Goal: Transaction & Acquisition: Book appointment/travel/reservation

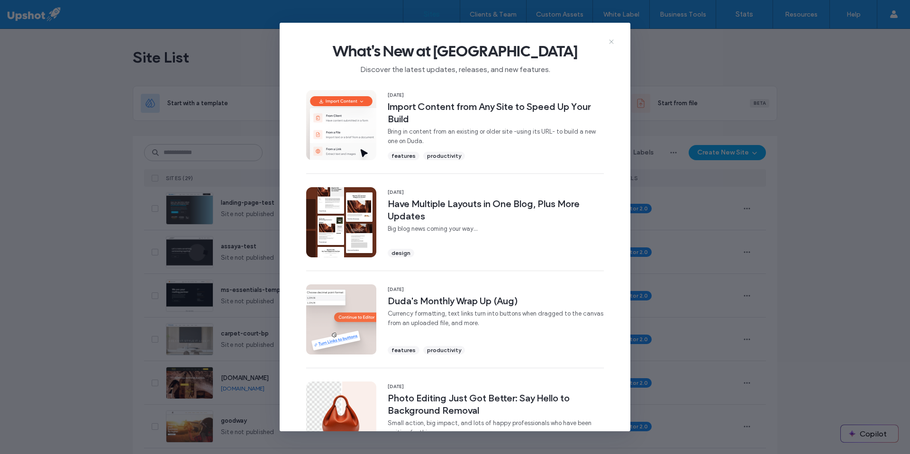
click at [613, 40] on use at bounding box center [611, 41] width 4 height 4
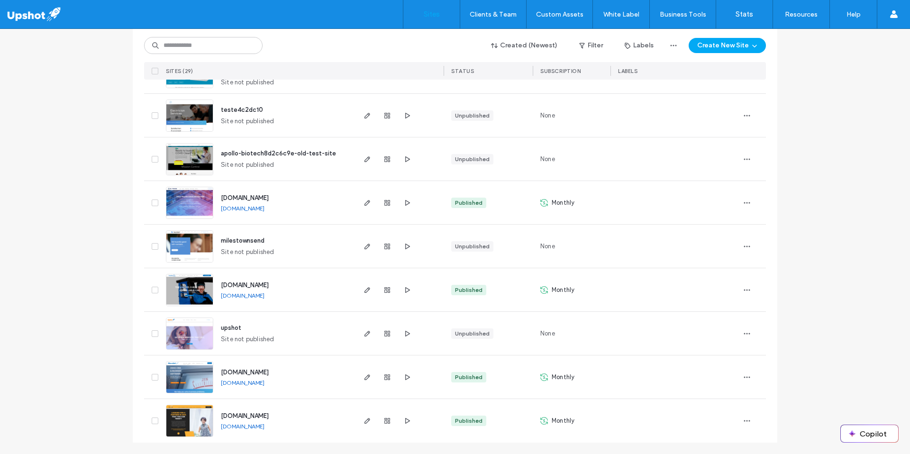
scroll to position [996, 0]
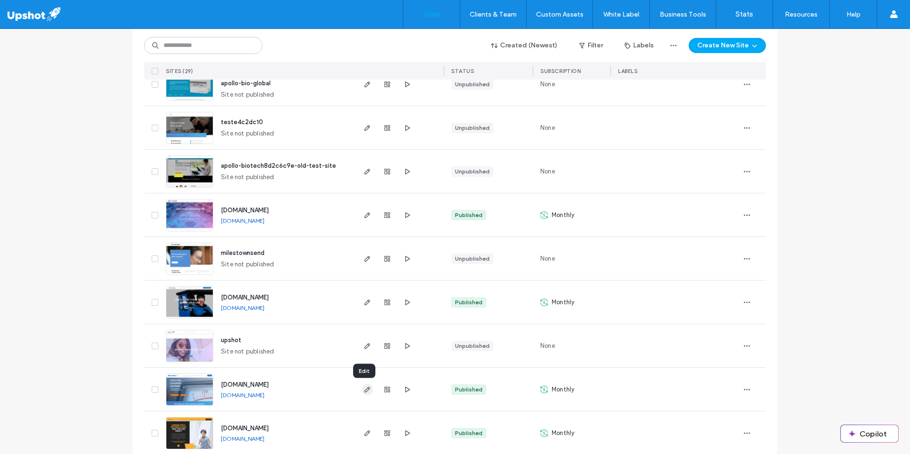
click at [365, 391] on icon "button" at bounding box center [368, 390] width 8 height 8
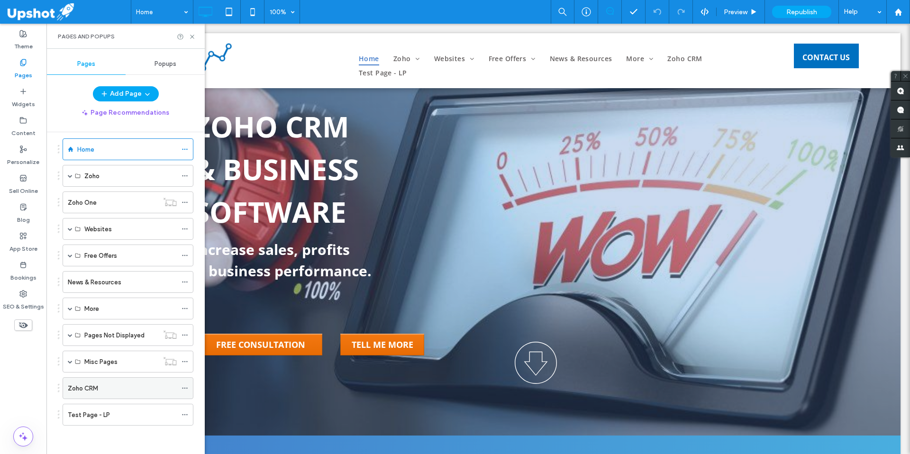
click at [112, 386] on div "Zoho CRM" at bounding box center [122, 388] width 109 height 10
click at [741, 14] on span "Preview" at bounding box center [736, 12] width 24 height 8
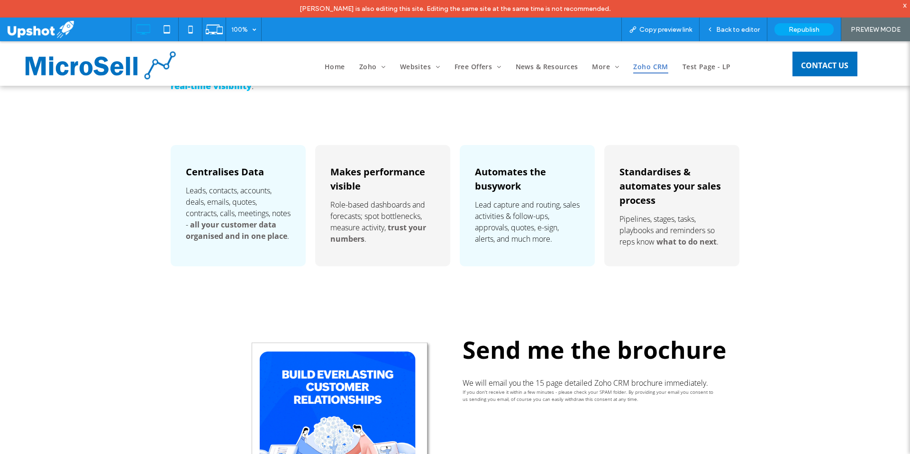
scroll to position [544, 0]
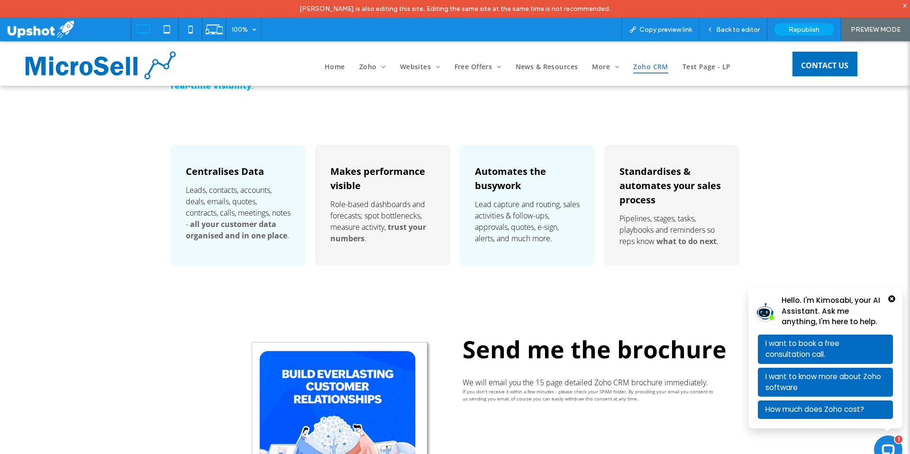
click at [249, 236] on strong "all your customer data organised and in one place" at bounding box center [236, 230] width 101 height 22
click at [307, 179] on div "Centralises Data Leads, contacts, accounts, deals, emails, quotes, contracts, c…" at bounding box center [455, 205] width 569 height 121
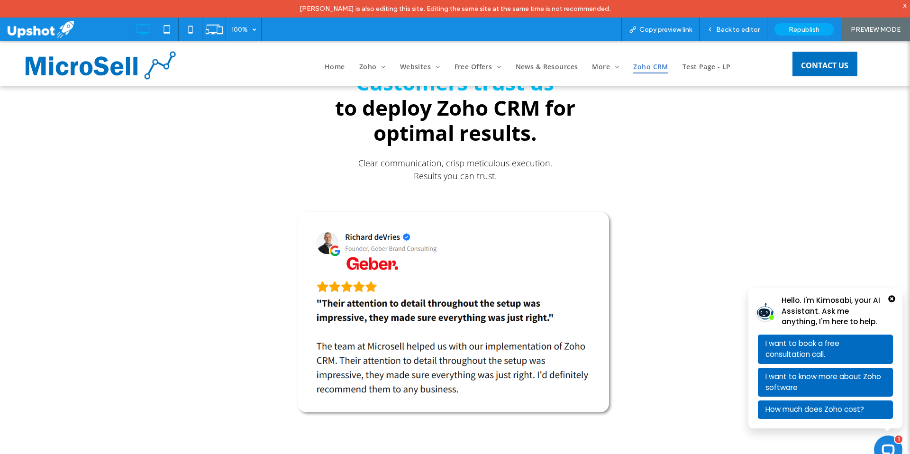
scroll to position [1266, 0]
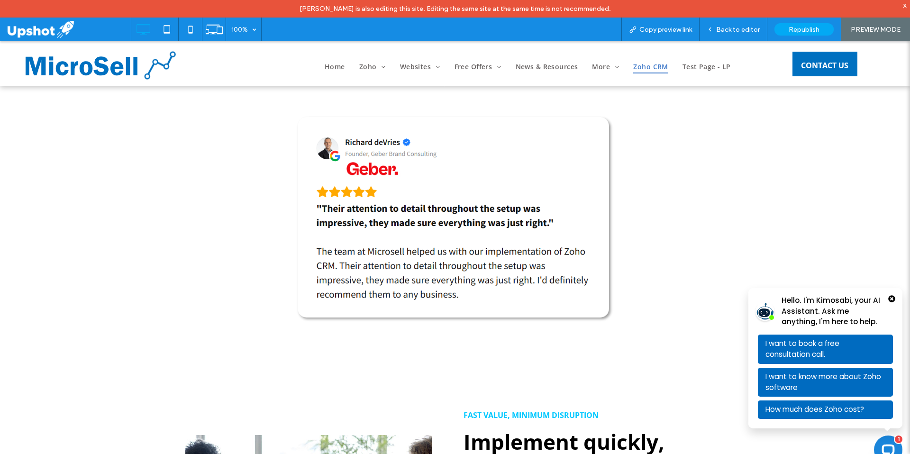
click at [452, 188] on img at bounding box center [455, 219] width 318 height 207
click at [888, 300] on icon "Close Popup Bubble" at bounding box center [892, 299] width 8 height 8
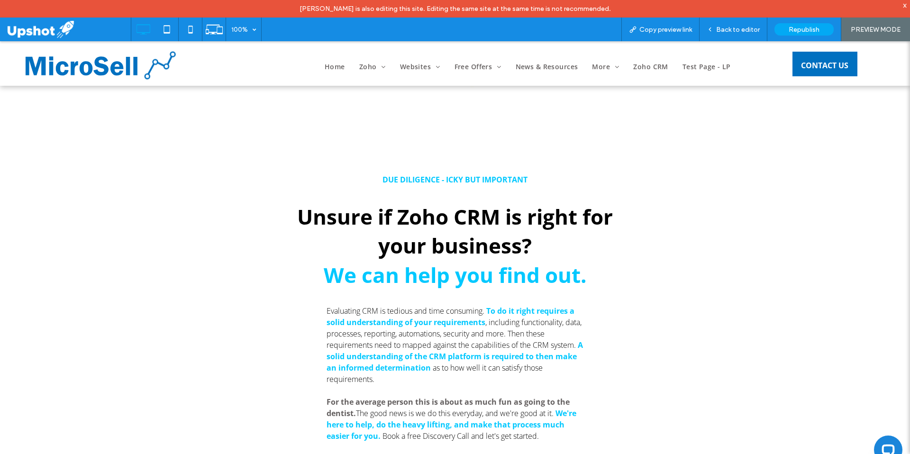
scroll to position [2799, 0]
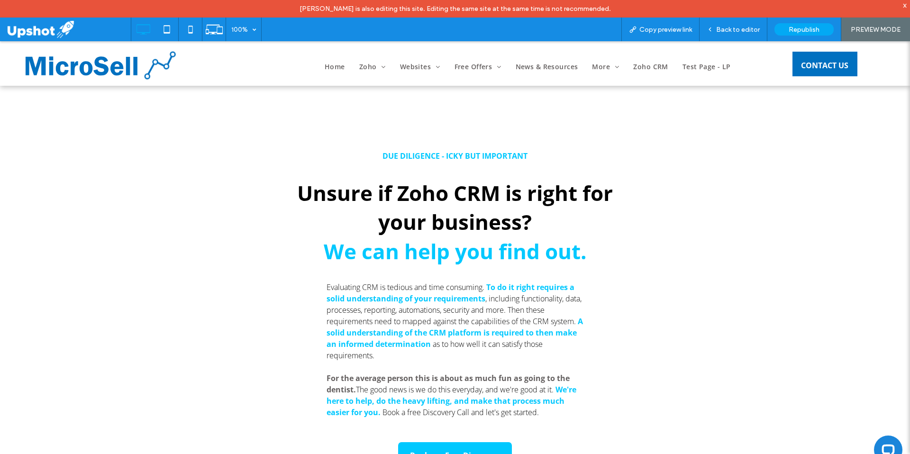
click at [657, 205] on div "DUE DILIGENCE - ICKY BUT IMPORTANT Unsure if Zoho CRM is right for your busines…" at bounding box center [455, 273] width 569 height 315
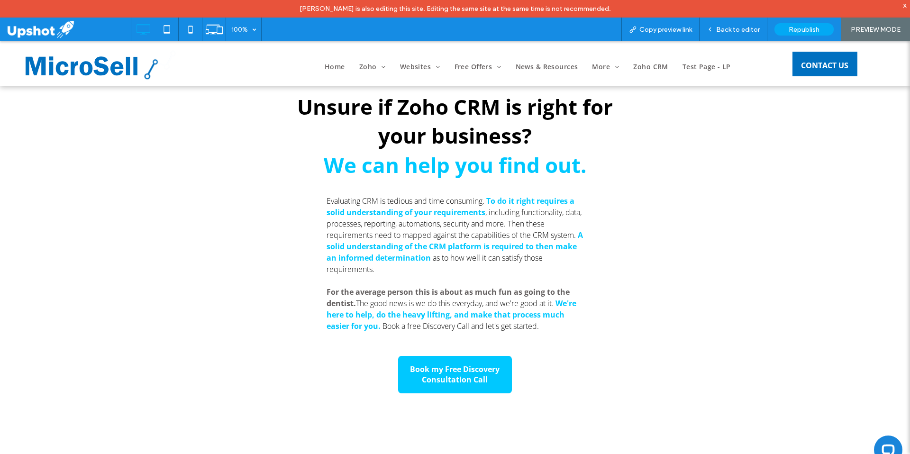
scroll to position [2884, 0]
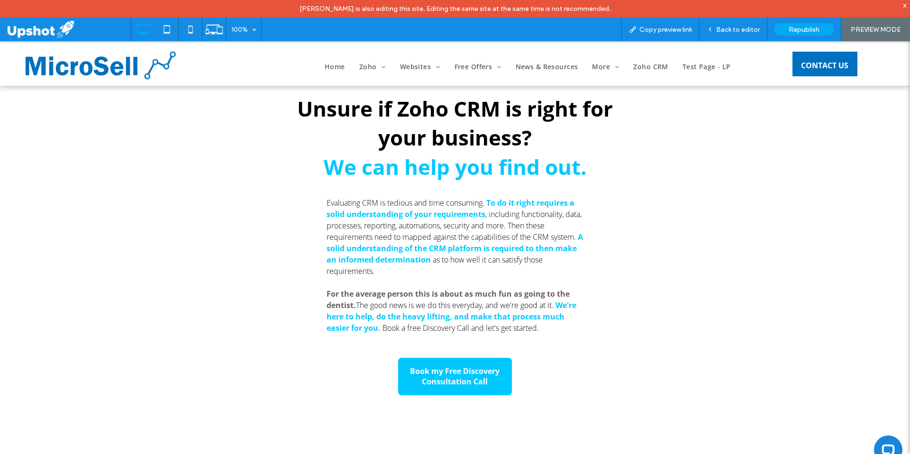
click at [390, 255] on strong "A solid understanding of the CRM platform is required to then make an informed …" at bounding box center [455, 248] width 256 height 33
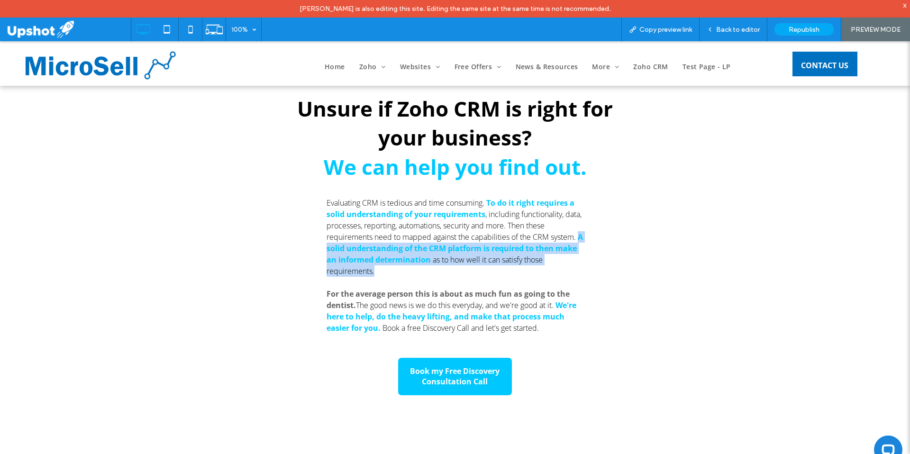
drag, startPoint x: 319, startPoint y: 252, endPoint x: 455, endPoint y: 272, distance: 138.0
click at [455, 272] on div "DUE DILIGENCE - ICKY BUT IMPORTANT Unsure if Zoho CRM is right for your busines…" at bounding box center [455, 189] width 569 height 315
click at [618, 267] on div "DUE DILIGENCE - ICKY BUT IMPORTANT Unsure if Zoho CRM is right for your busines…" at bounding box center [455, 189] width 569 height 315
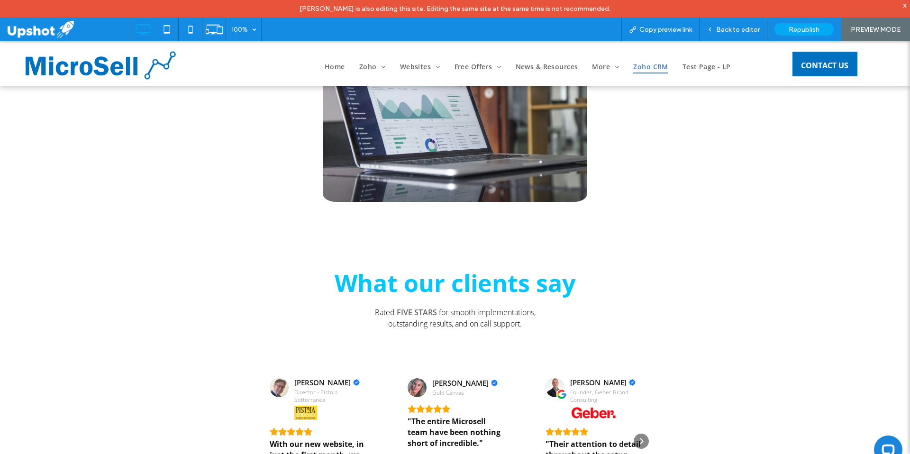
scroll to position [3564, 0]
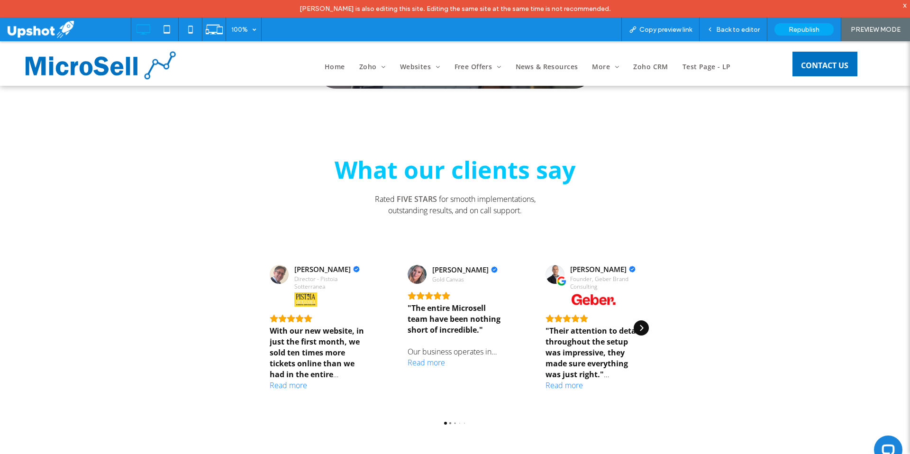
click at [638, 332] on icon "Next" at bounding box center [642, 328] width 8 height 8
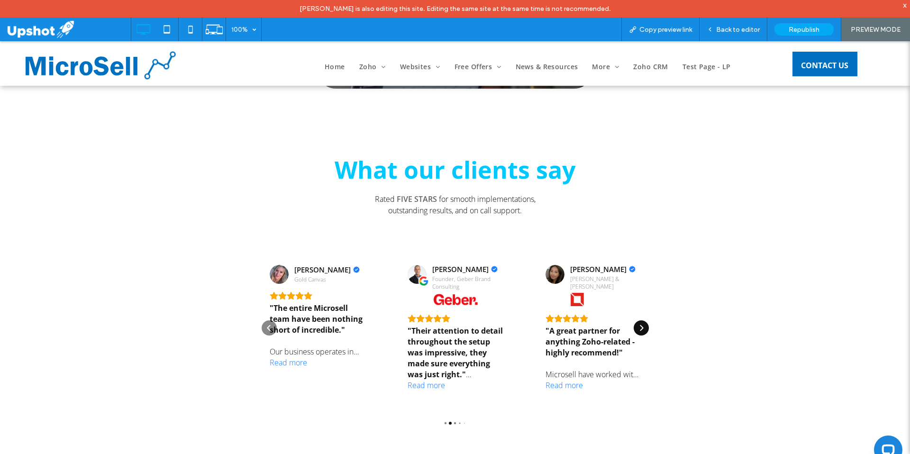
click at [638, 332] on icon "Next" at bounding box center [642, 328] width 8 height 8
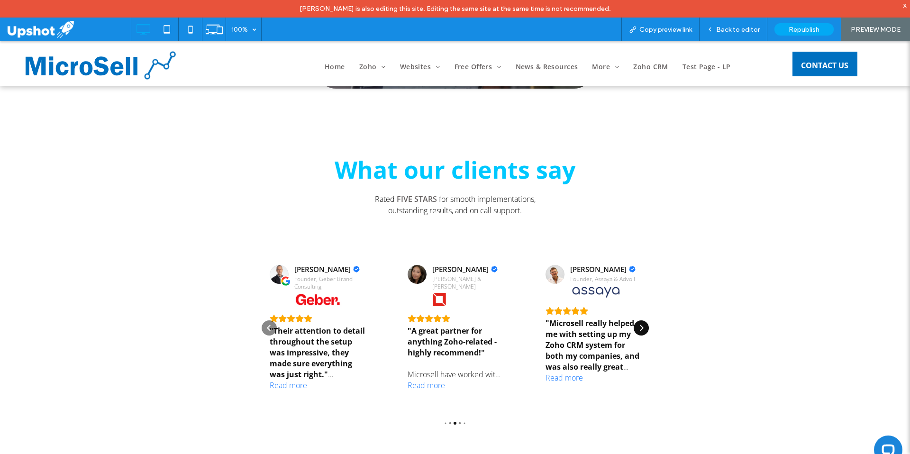
click at [640, 328] on icon "Next" at bounding box center [641, 328] width 3 height 6
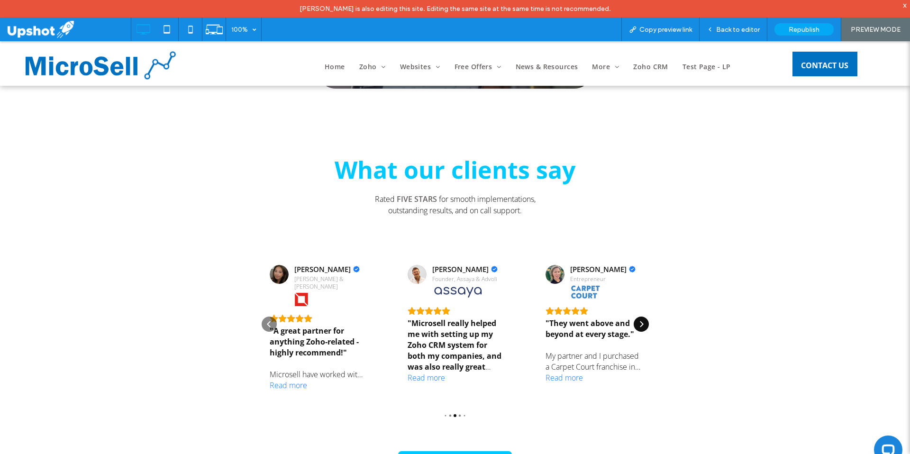
click at [638, 328] on icon "Next" at bounding box center [642, 324] width 8 height 8
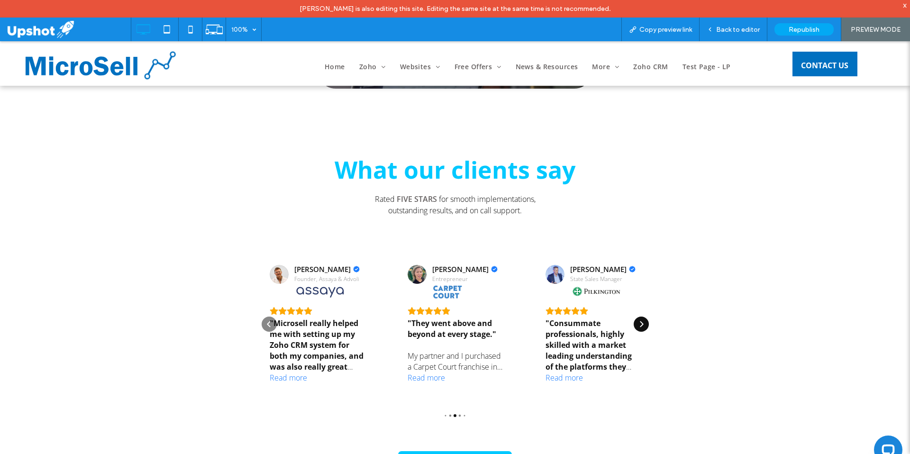
click at [638, 328] on icon "Next" at bounding box center [642, 324] width 8 height 8
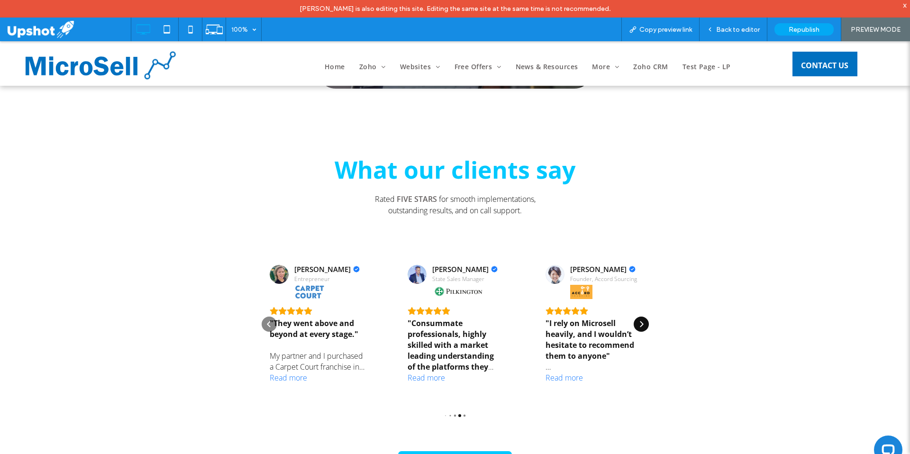
click at [638, 328] on icon "Next" at bounding box center [642, 324] width 8 height 8
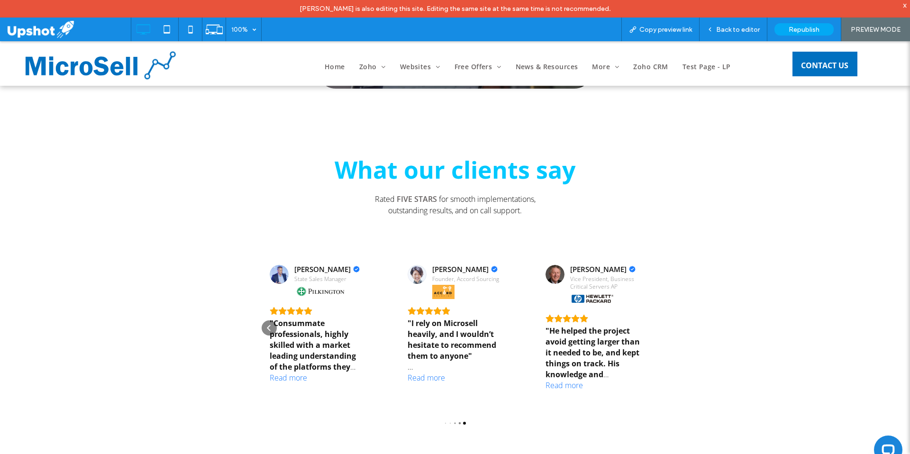
click at [637, 328] on div "Next" at bounding box center [641, 327] width 15 height 15
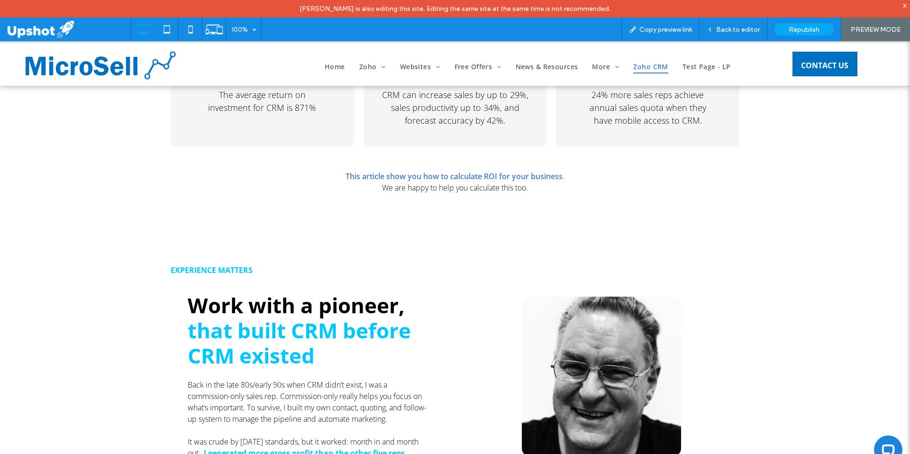
scroll to position [4250, 0]
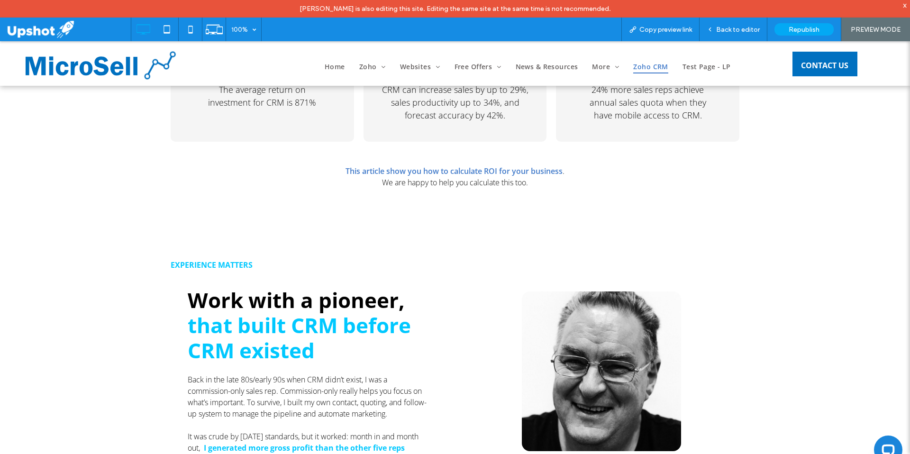
click at [463, 174] on link "This article show you how to calculate ROI for your business" at bounding box center [454, 171] width 217 height 10
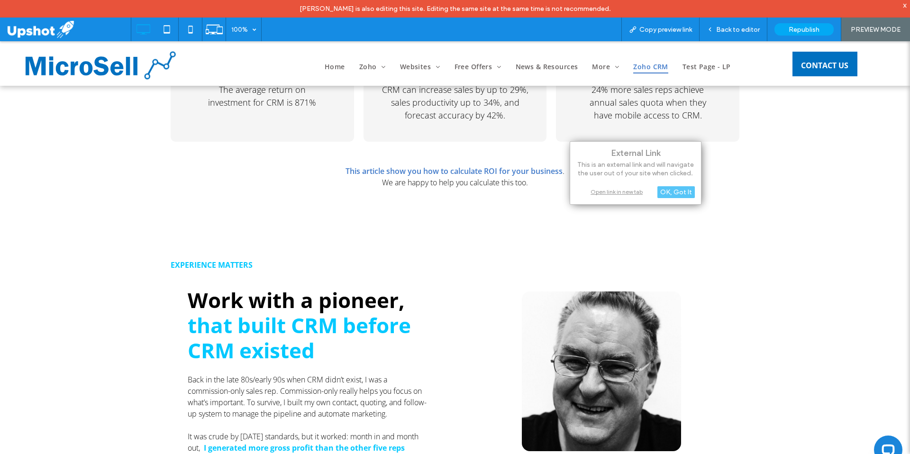
click at [456, 254] on div "EXPERIENCE MATTERS Work with a pioneer, that built CRM before CRM existed Back …" at bounding box center [455, 399] width 910 height 383
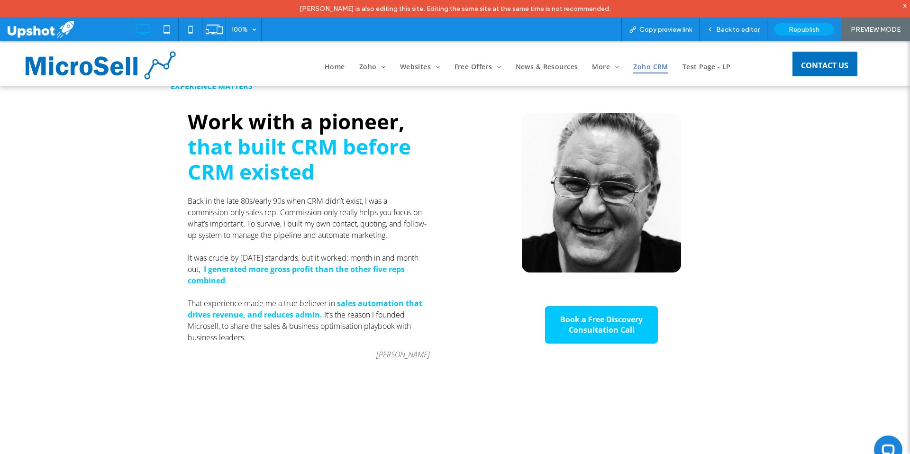
scroll to position [4417, 0]
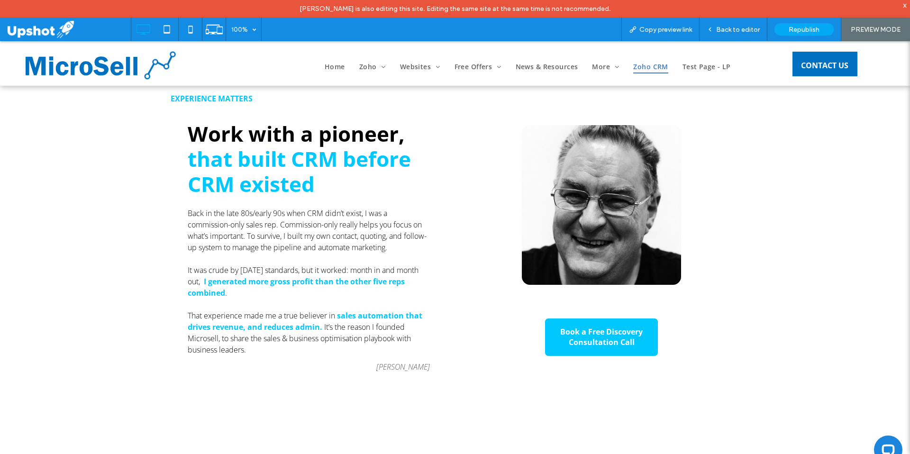
drag, startPoint x: 377, startPoint y: 369, endPoint x: 428, endPoint y: 374, distance: 50.9
click at [428, 374] on div "EXPERIENCE MATTERS Work with a pioneer, that built CRM before CRM existed Back …" at bounding box center [313, 233] width 284 height 289
click at [455, 375] on div "Book a Free Discovery Consultation Call Click To Paste" at bounding box center [597, 233] width 284 height 289
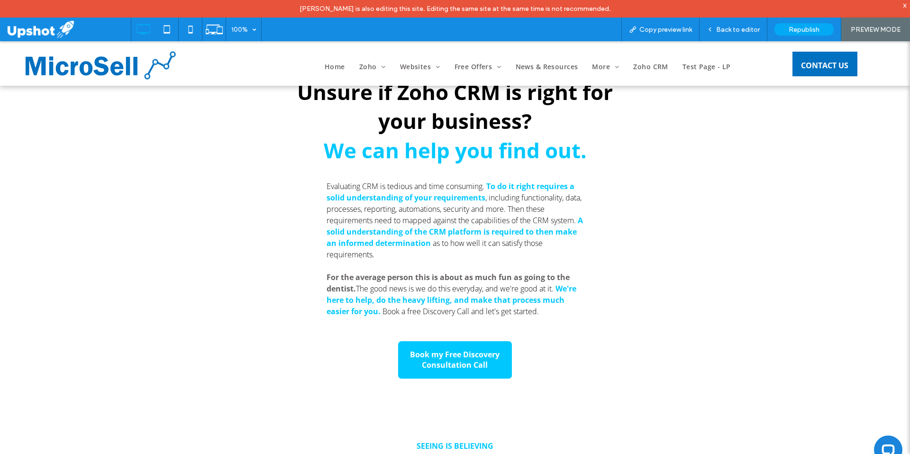
scroll to position [2901, 0]
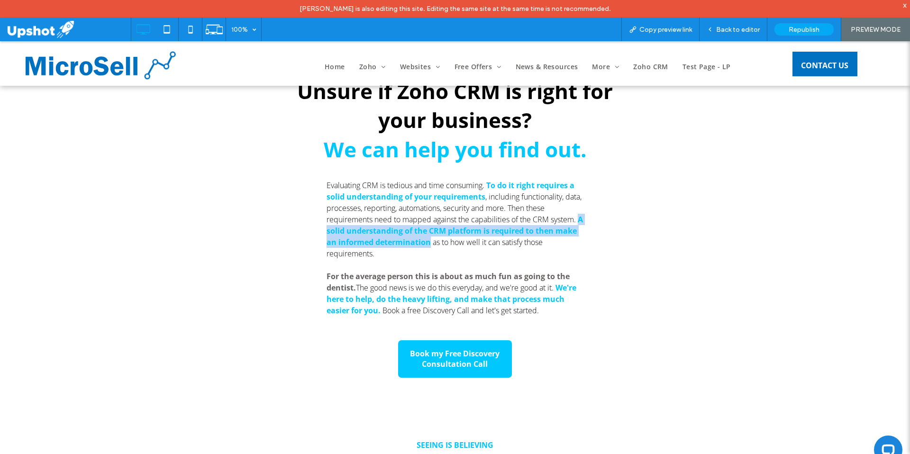
drag, startPoint x: 324, startPoint y: 235, endPoint x: 449, endPoint y: 249, distance: 126.4
click at [449, 249] on p "Evaluating CRM is tedious and time consuming. To do it right requires a solid u…" at bounding box center [455, 220] width 257 height 80
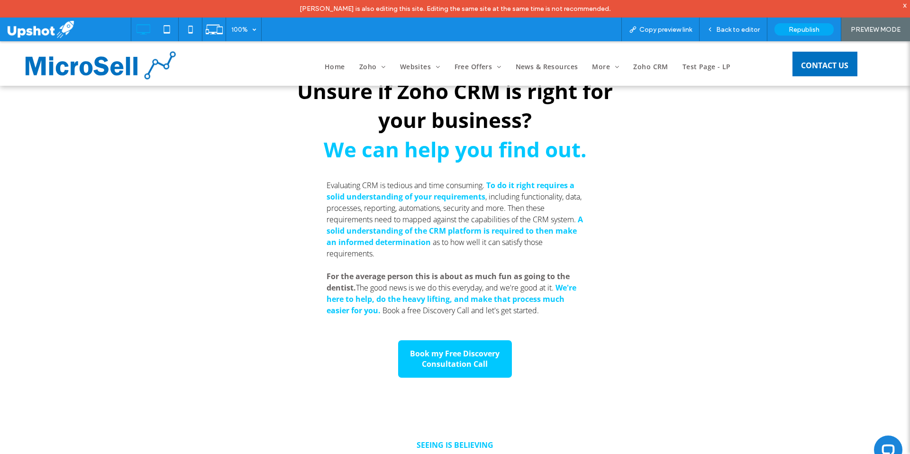
click at [435, 256] on p "Evaluating CRM is tedious and time consuming. To do it right requires a solid u…" at bounding box center [455, 220] width 257 height 80
click at [425, 246] on strong "A solid understanding of the CRM platform is required to then make an informed …" at bounding box center [455, 230] width 256 height 33
click at [643, 243] on div "DUE DILIGENCE - ICKY BUT IMPORTANT Unsure if Zoho CRM is right for your busines…" at bounding box center [455, 171] width 569 height 315
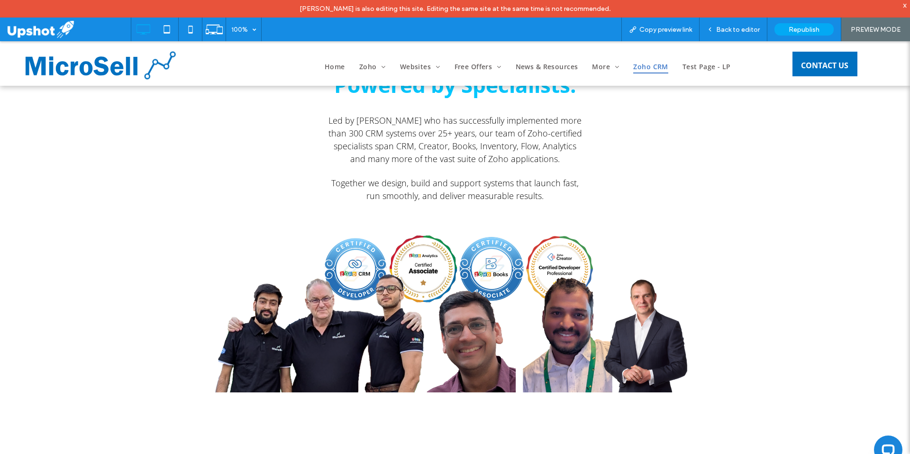
scroll to position [4879, 0]
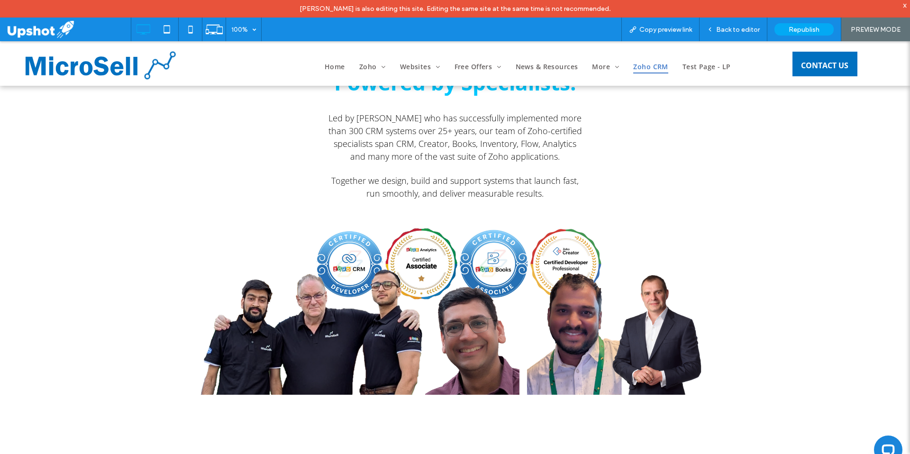
click at [535, 265] on img at bounding box center [455, 311] width 514 height 166
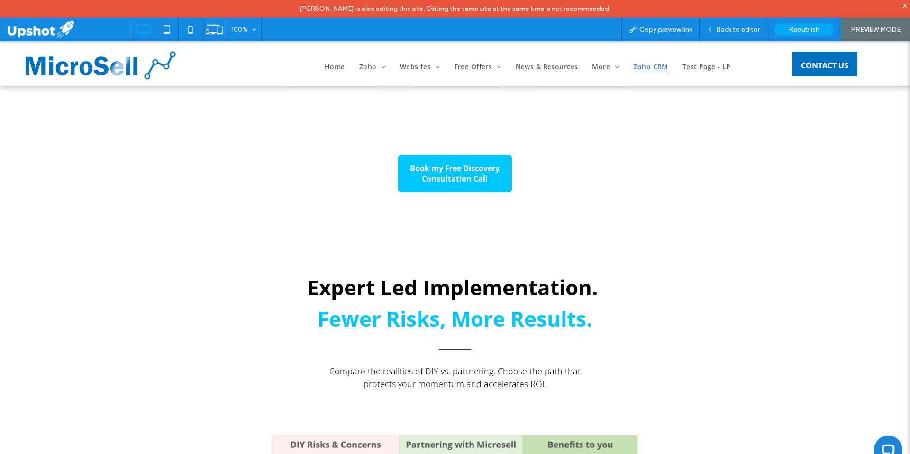
scroll to position [6359, 0]
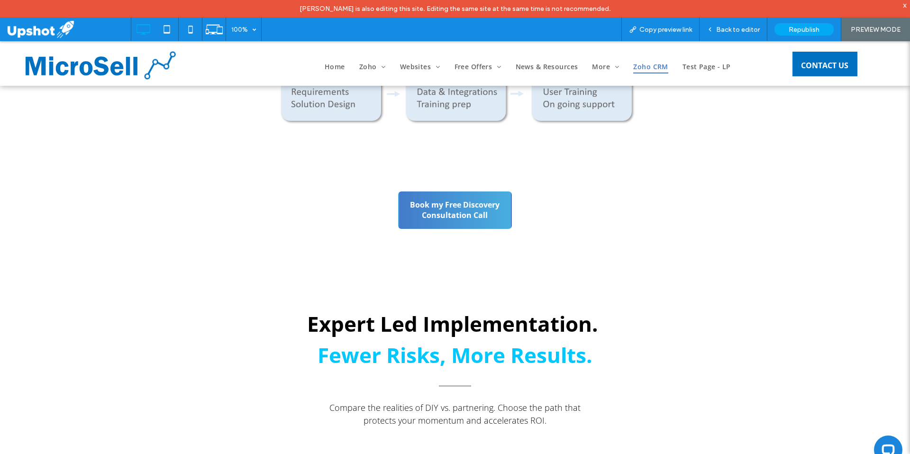
click at [481, 210] on span "Book my Free Discovery Consultation Call" at bounding box center [455, 210] width 112 height 21
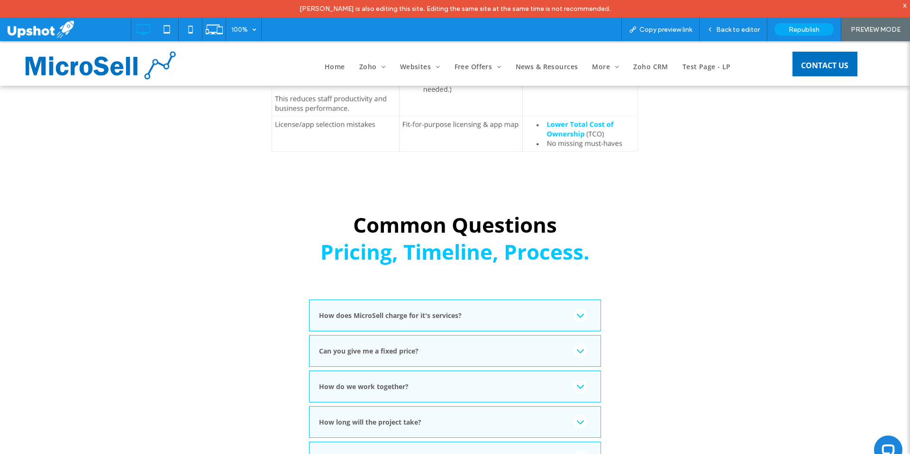
scroll to position [4337, 0]
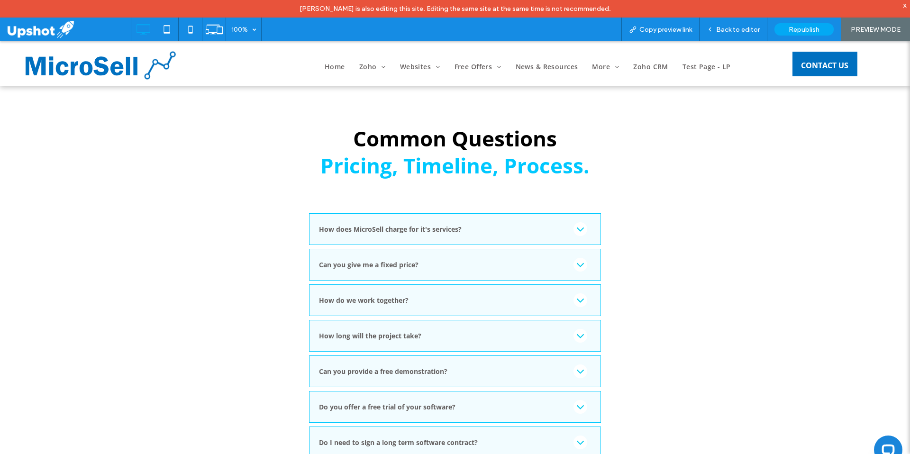
click at [577, 228] on icon at bounding box center [580, 230] width 7 height 4
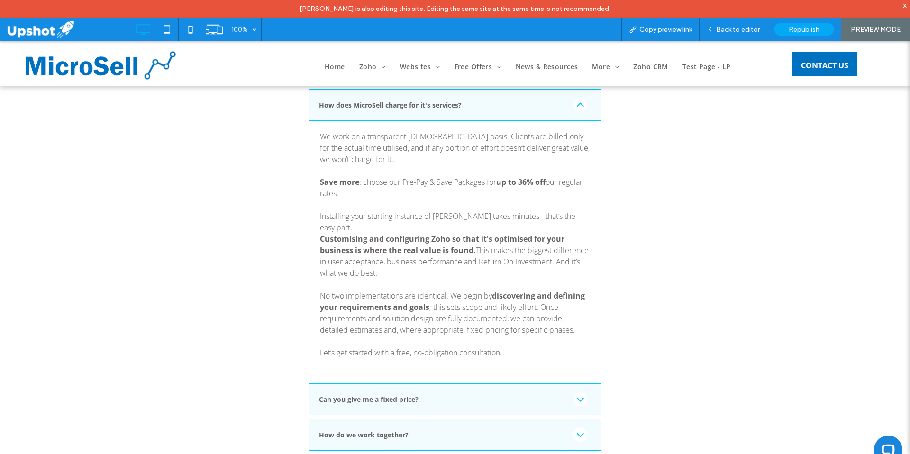
scroll to position [4469, 0]
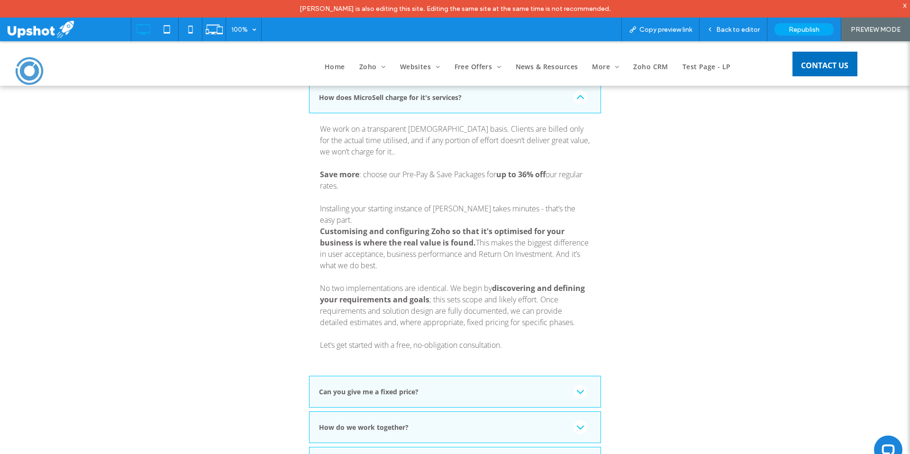
click at [578, 385] on icon at bounding box center [580, 391] width 13 height 13
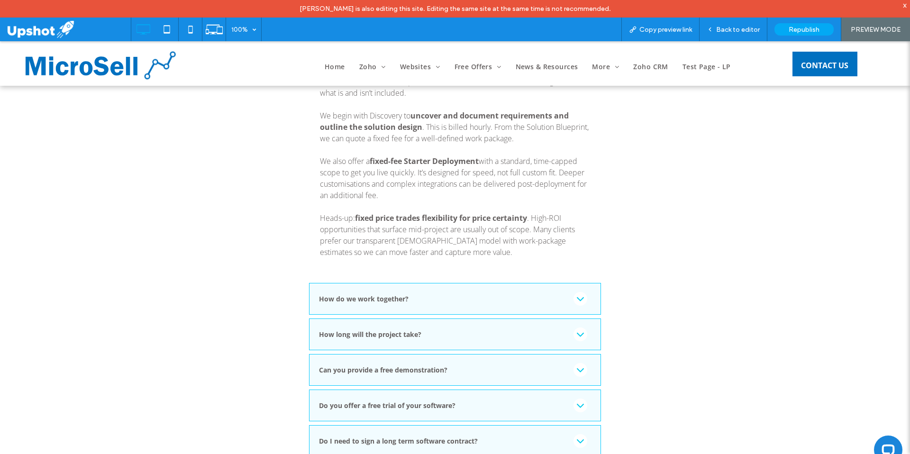
scroll to position [4602, 0]
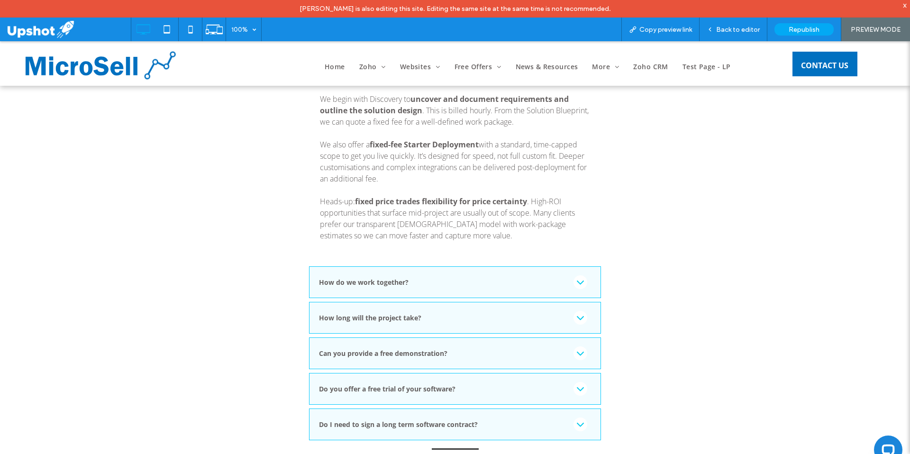
click at [579, 276] on icon at bounding box center [580, 282] width 13 height 13
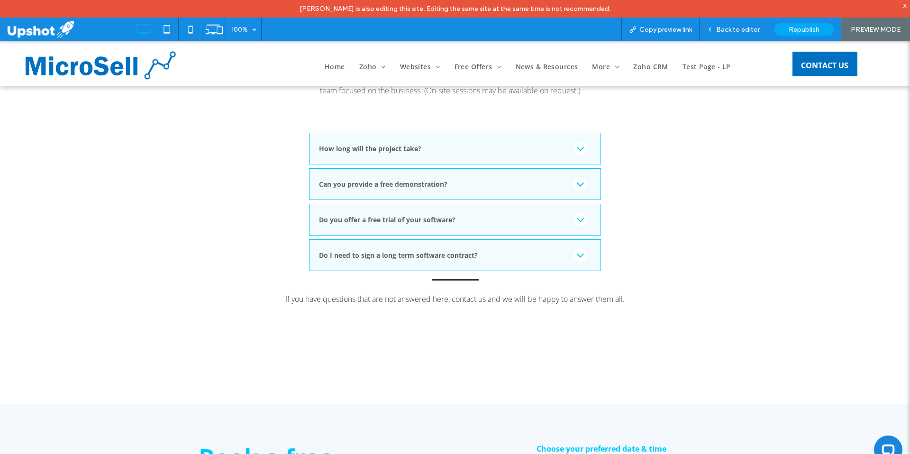
scroll to position [4698, 0]
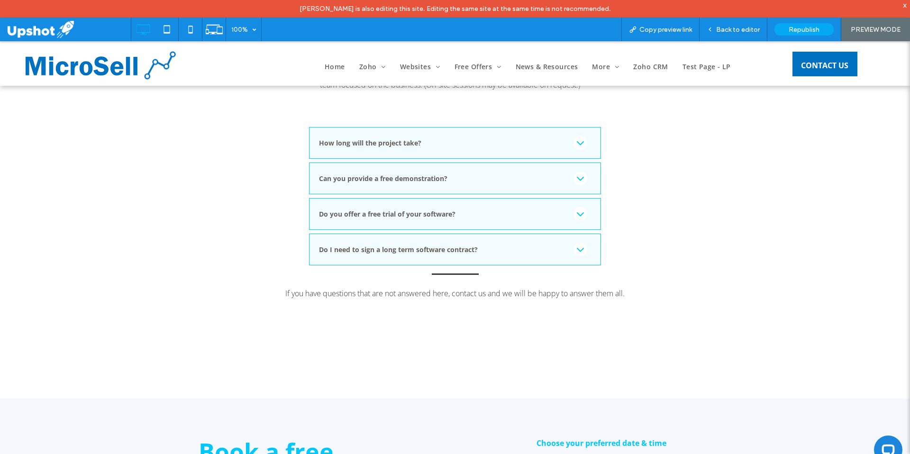
click at [575, 243] on icon at bounding box center [580, 249] width 13 height 13
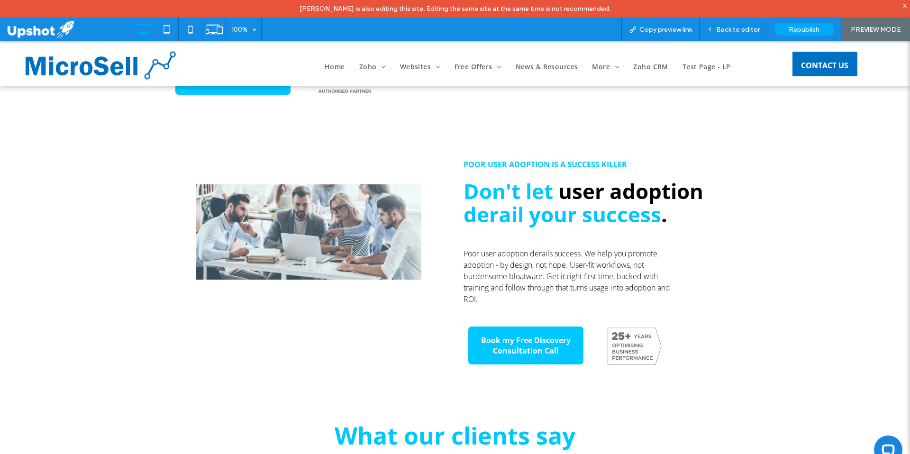
scroll to position [881, 0]
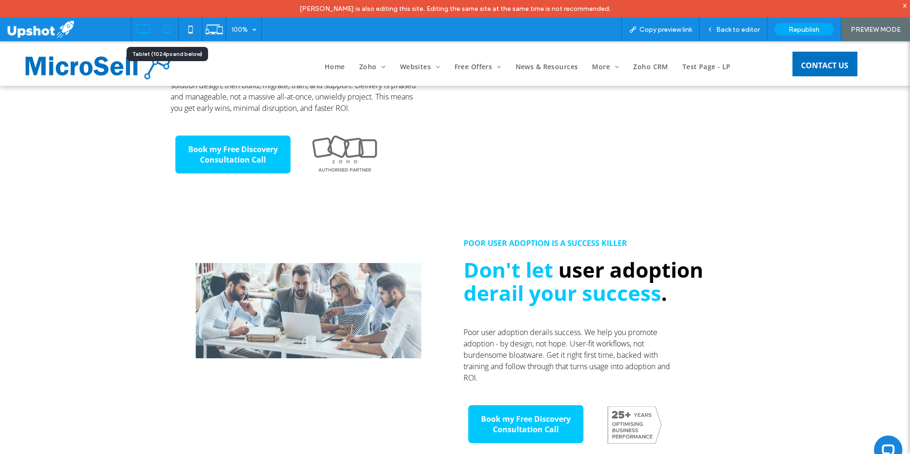
click at [167, 31] on icon at bounding box center [166, 29] width 19 height 19
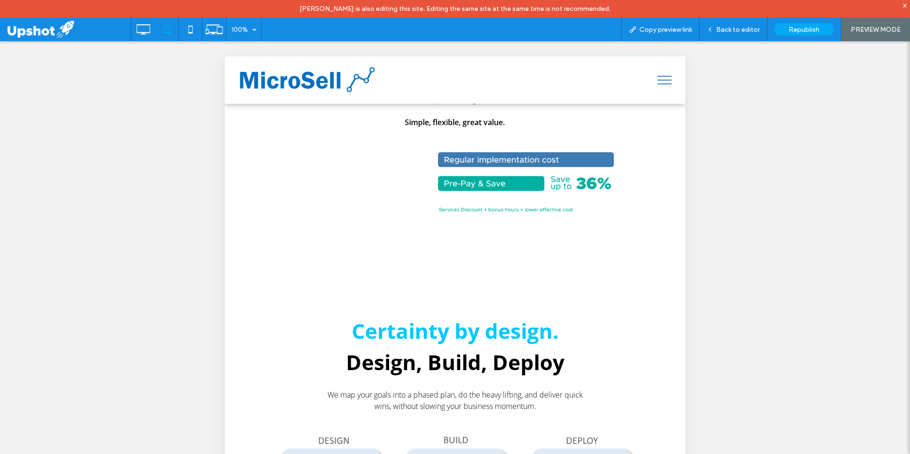
scroll to position [3127, 0]
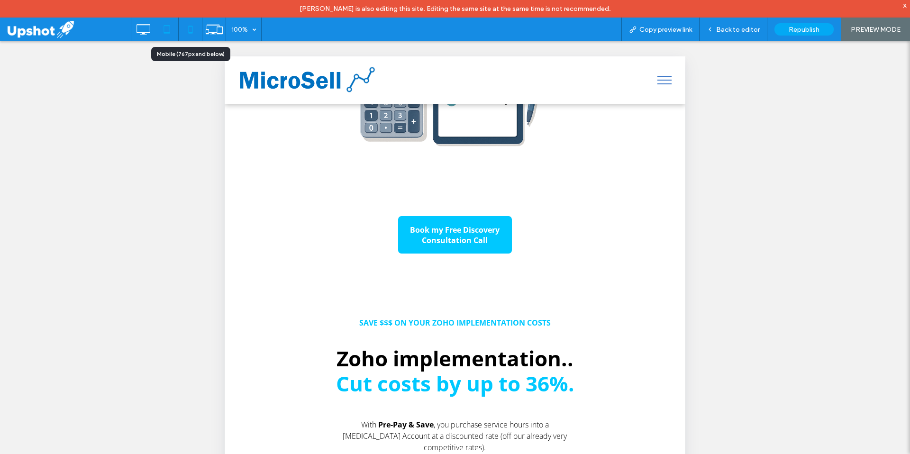
click at [189, 25] on icon at bounding box center [190, 29] width 19 height 19
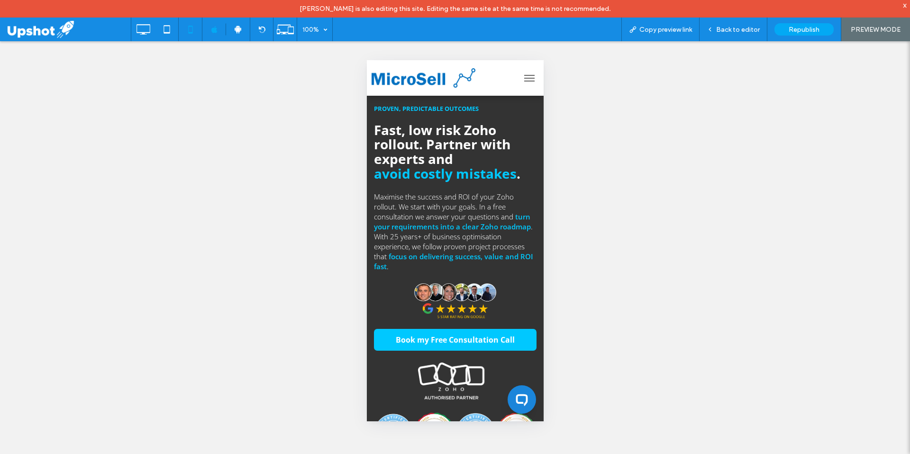
scroll to position [0, 0]
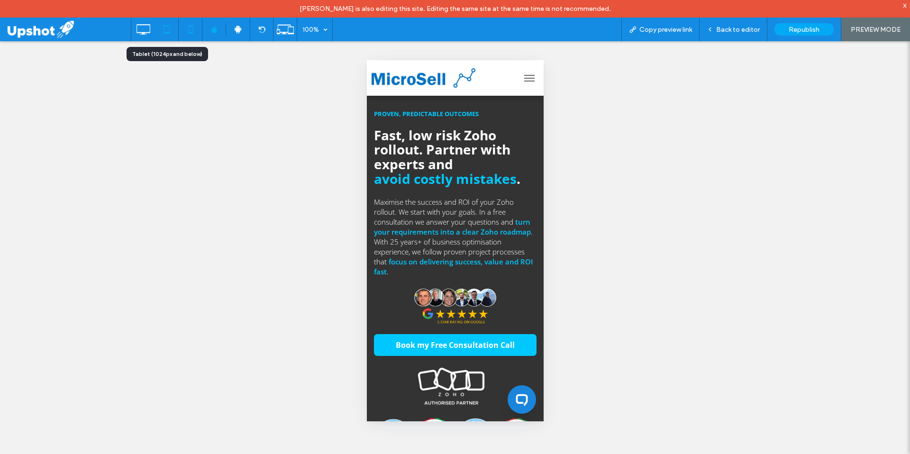
click at [165, 40] on div at bounding box center [167, 30] width 24 height 24
click at [170, 32] on icon at bounding box center [166, 29] width 19 height 19
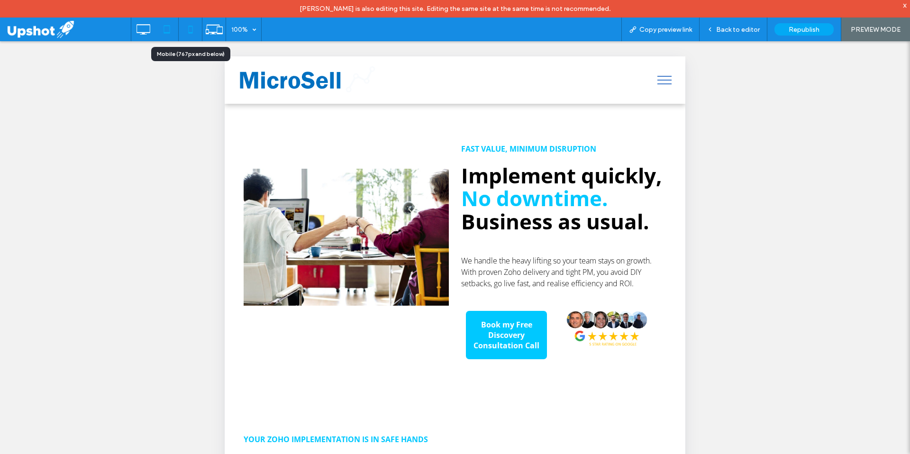
click at [190, 30] on icon at bounding box center [190, 29] width 19 height 19
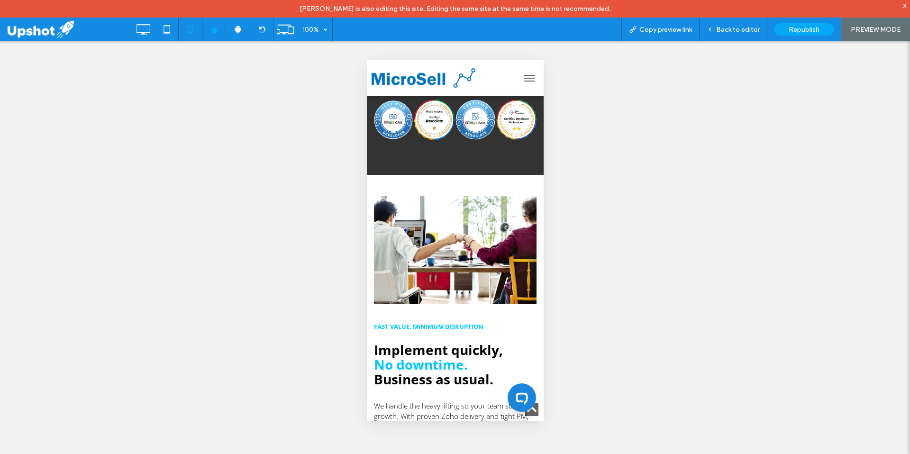
scroll to position [329, 0]
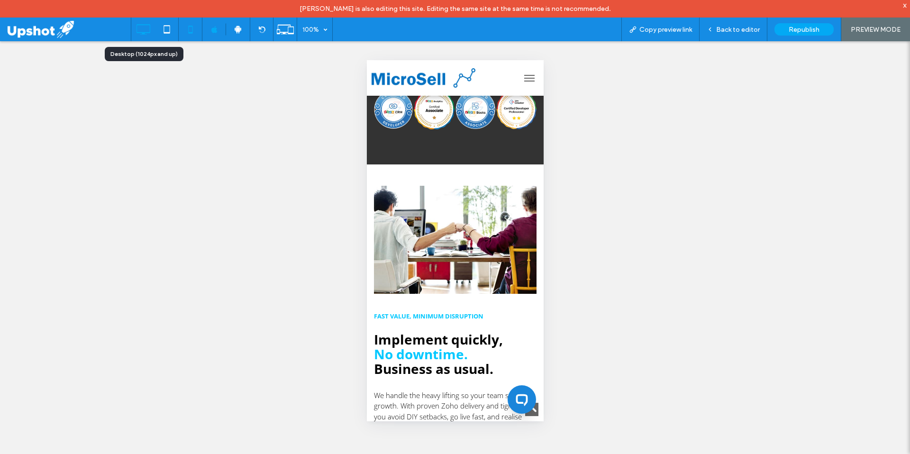
click at [140, 30] on icon at bounding box center [143, 29] width 19 height 19
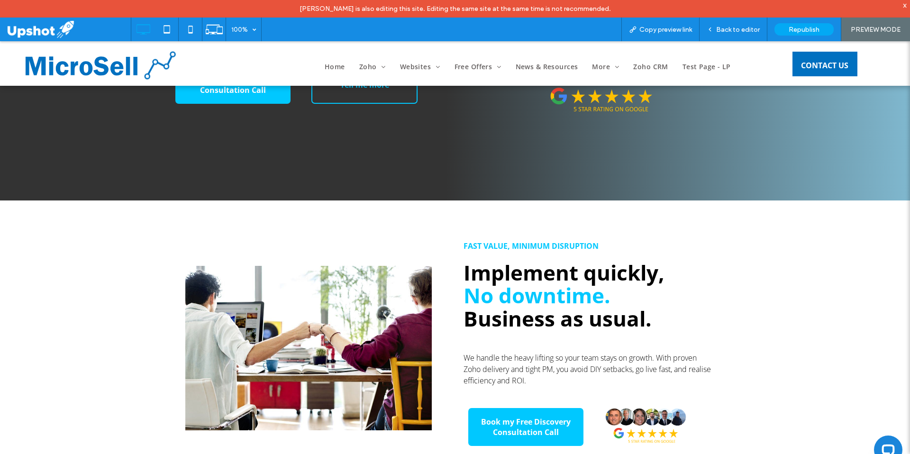
scroll to position [0, 0]
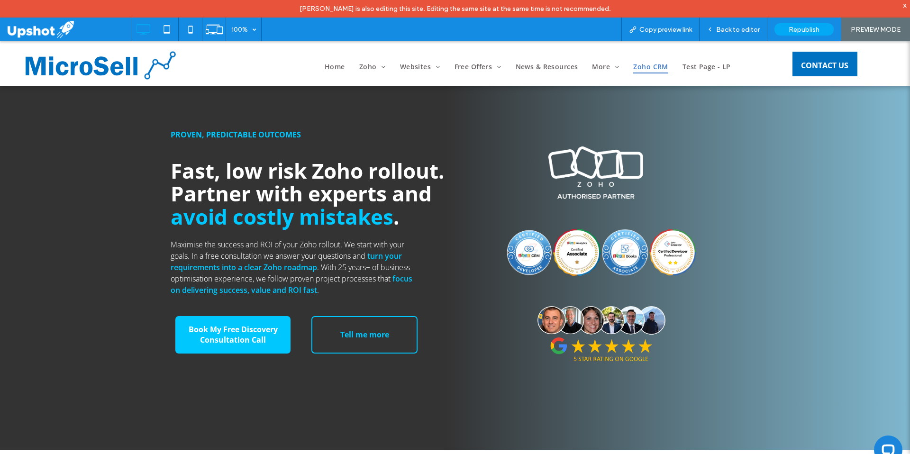
click at [649, 69] on span "Zoho CRM" at bounding box center [650, 66] width 35 height 15
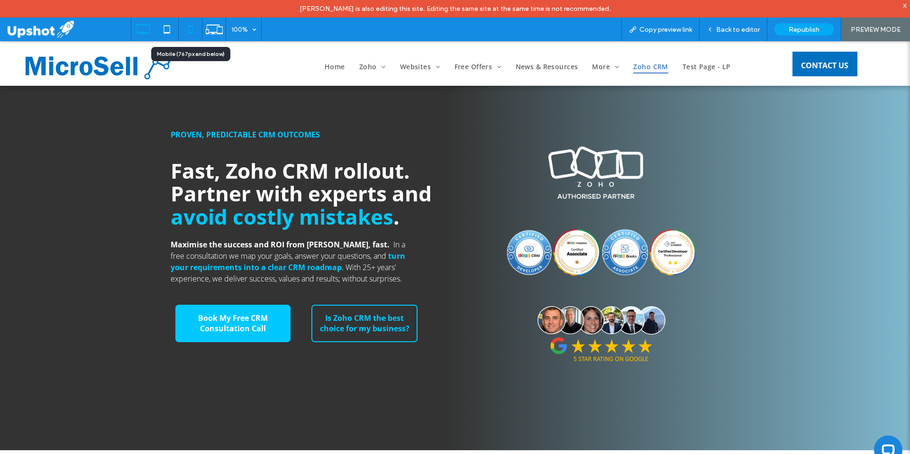
click at [189, 33] on use at bounding box center [190, 30] width 4 height 8
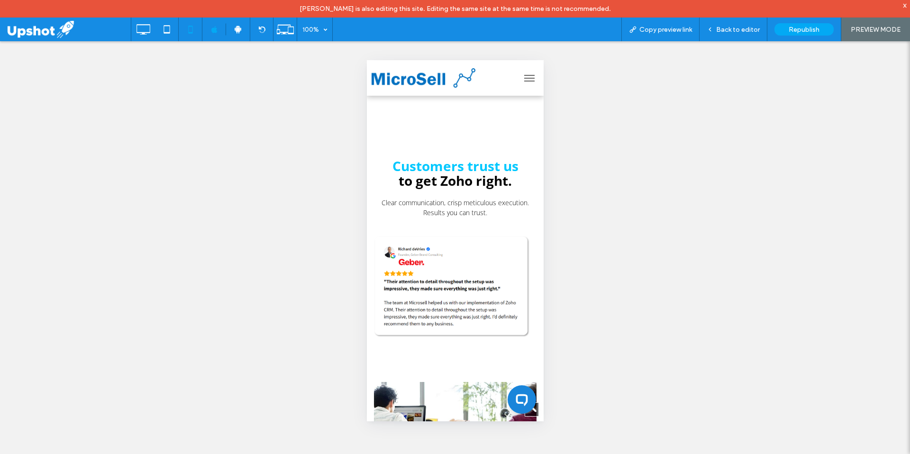
scroll to position [1613, 0]
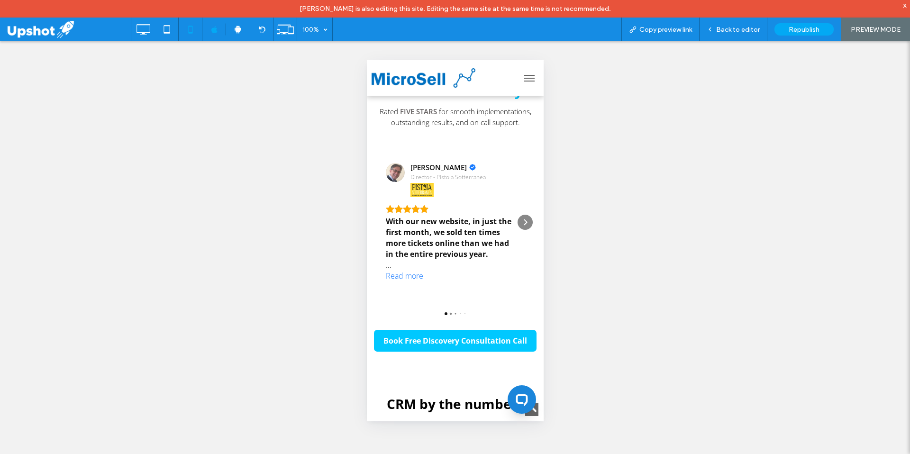
scroll to position [4060, 0]
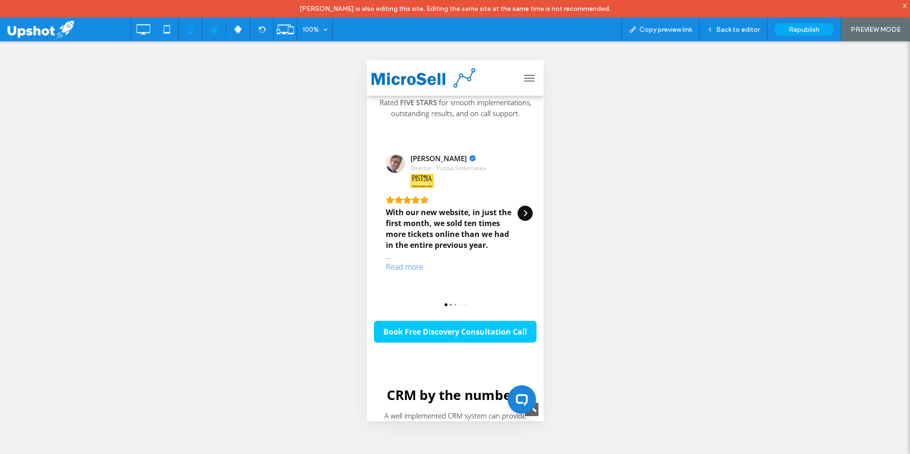
click at [521, 217] on icon "Next" at bounding box center [525, 213] width 8 height 8
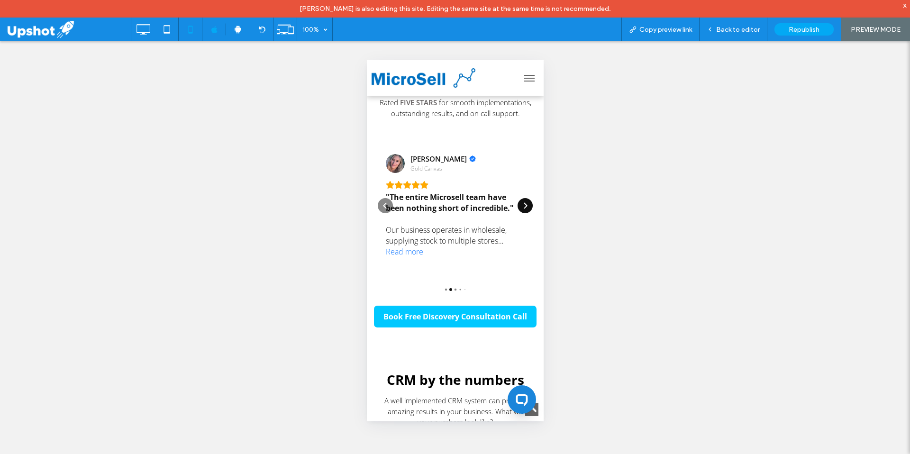
click at [516, 235] on div ""The entire Microsell team have been nothing short of incredible." Our business…" at bounding box center [451, 219] width 132 height 55
click at [521, 209] on icon "Next" at bounding box center [525, 206] width 8 height 8
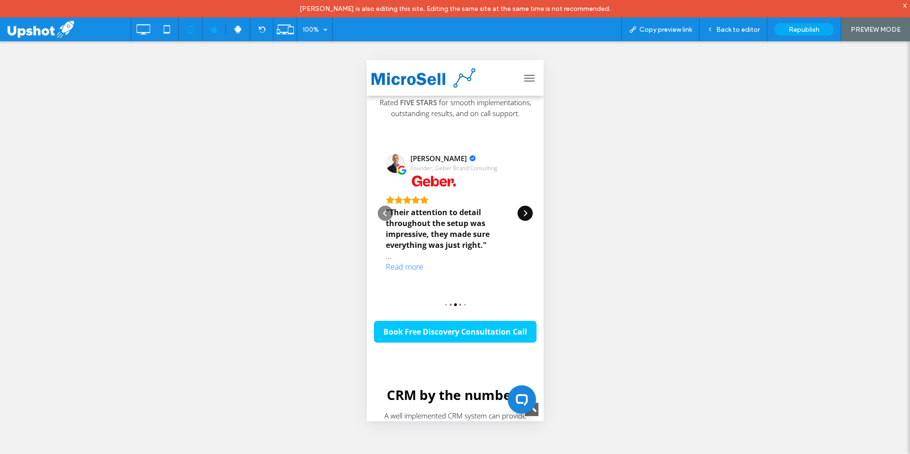
click at [517, 221] on div "Next" at bounding box center [524, 213] width 15 height 15
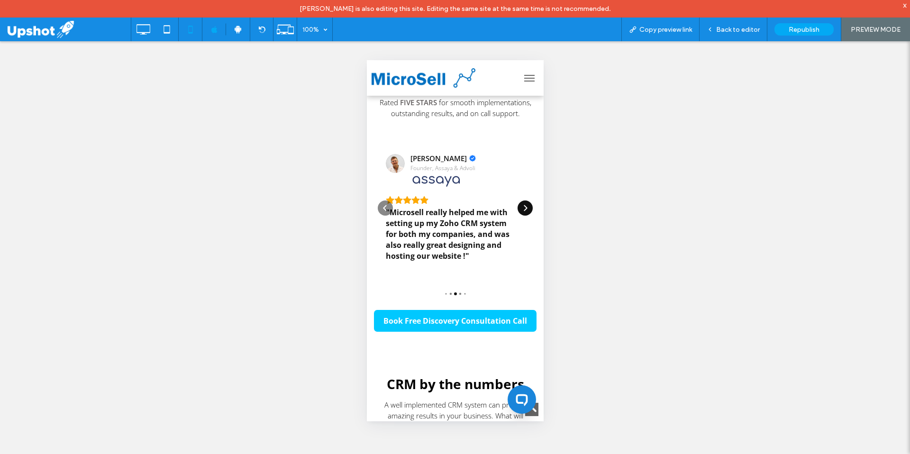
click at [521, 212] on icon "Next" at bounding box center [525, 208] width 8 height 8
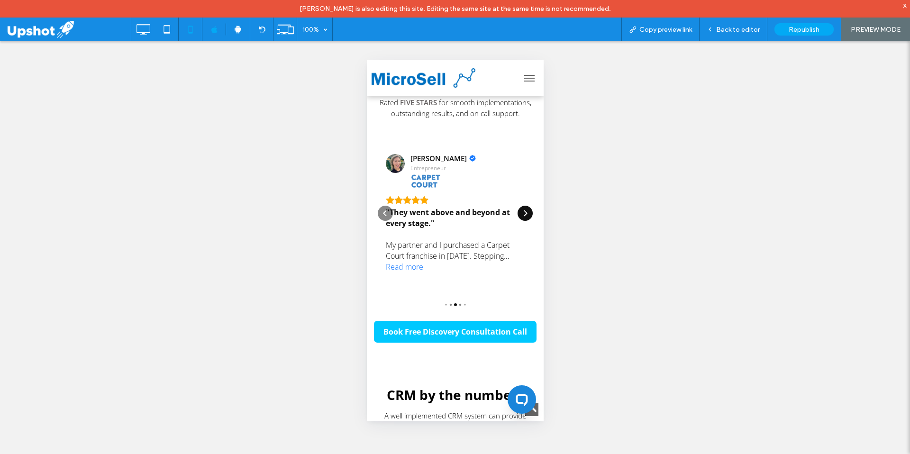
click at [517, 221] on div "Next" at bounding box center [524, 213] width 15 height 15
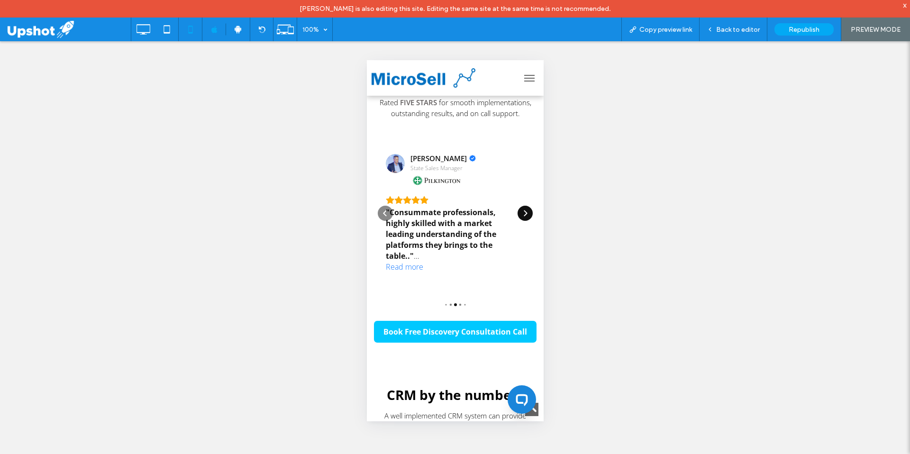
click at [517, 221] on div "Next" at bounding box center [524, 213] width 15 height 15
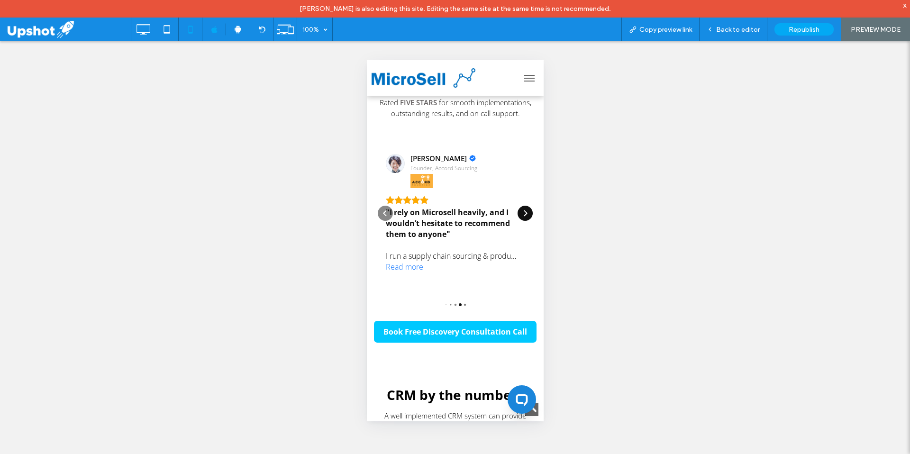
click at [517, 221] on div "Next" at bounding box center [524, 213] width 15 height 15
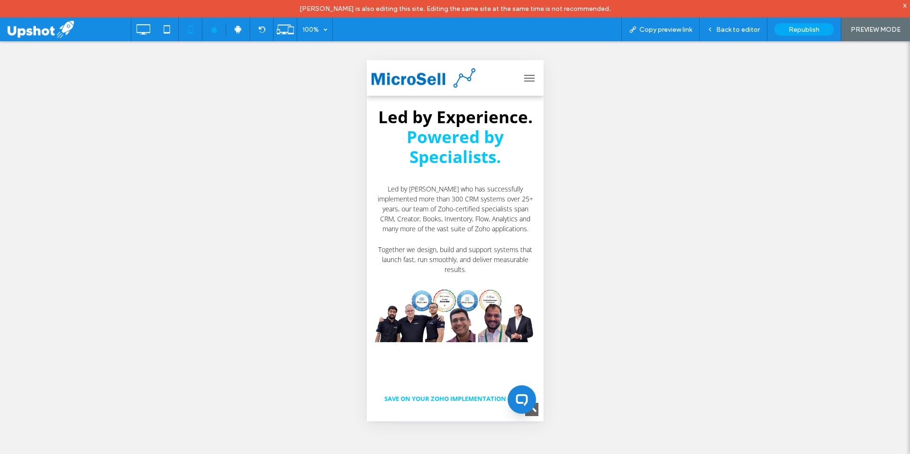
scroll to position [5377, 0]
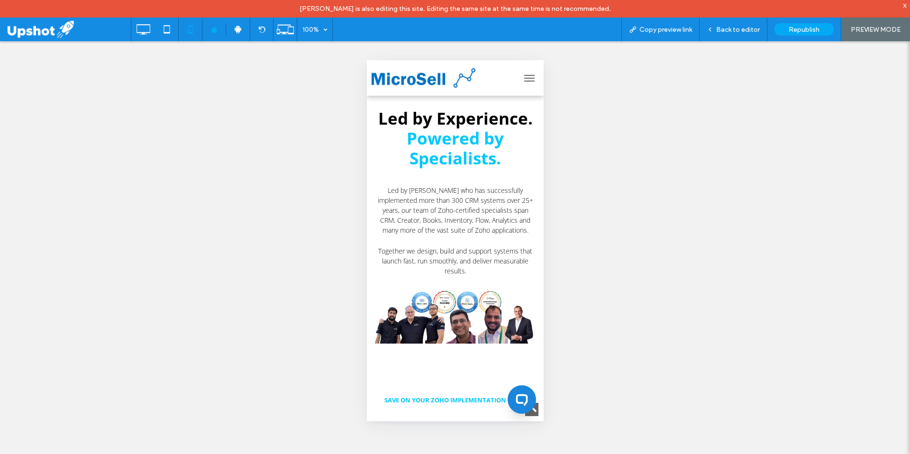
click at [445, 344] on img at bounding box center [454, 317] width 163 height 53
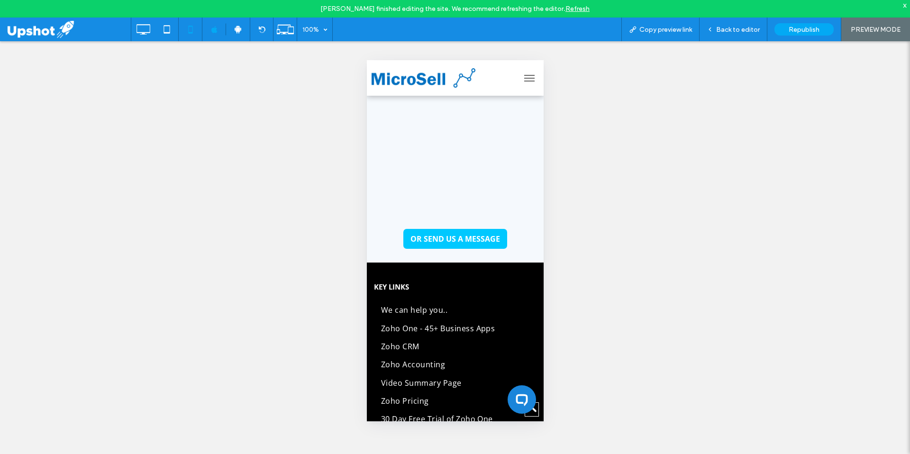
scroll to position [7895, 0]
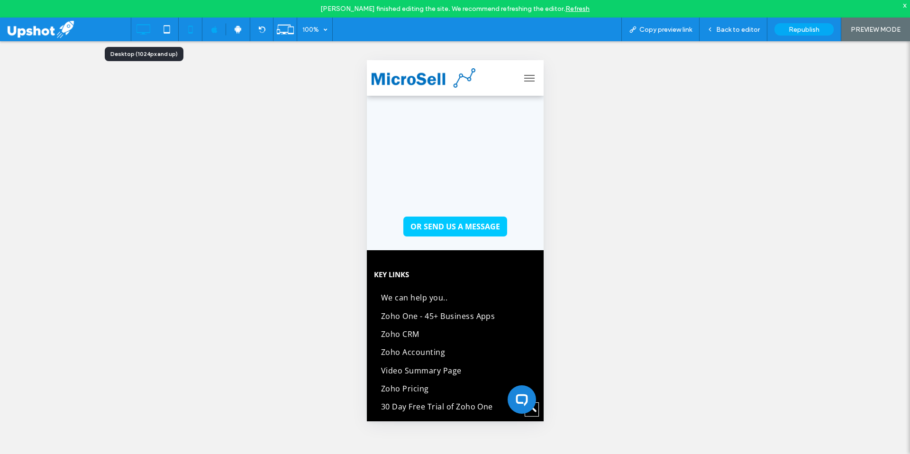
click at [140, 30] on icon at bounding box center [143, 29] width 19 height 19
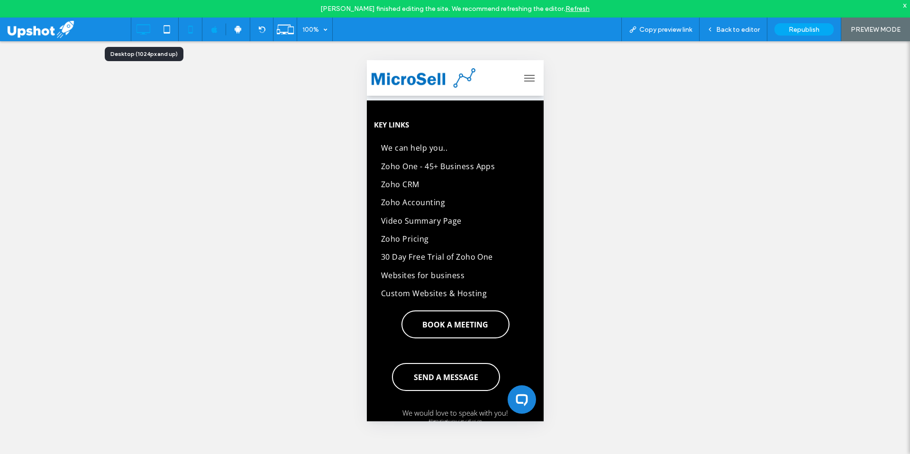
scroll to position [0, 0]
